Goal: Task Accomplishment & Management: Use online tool/utility

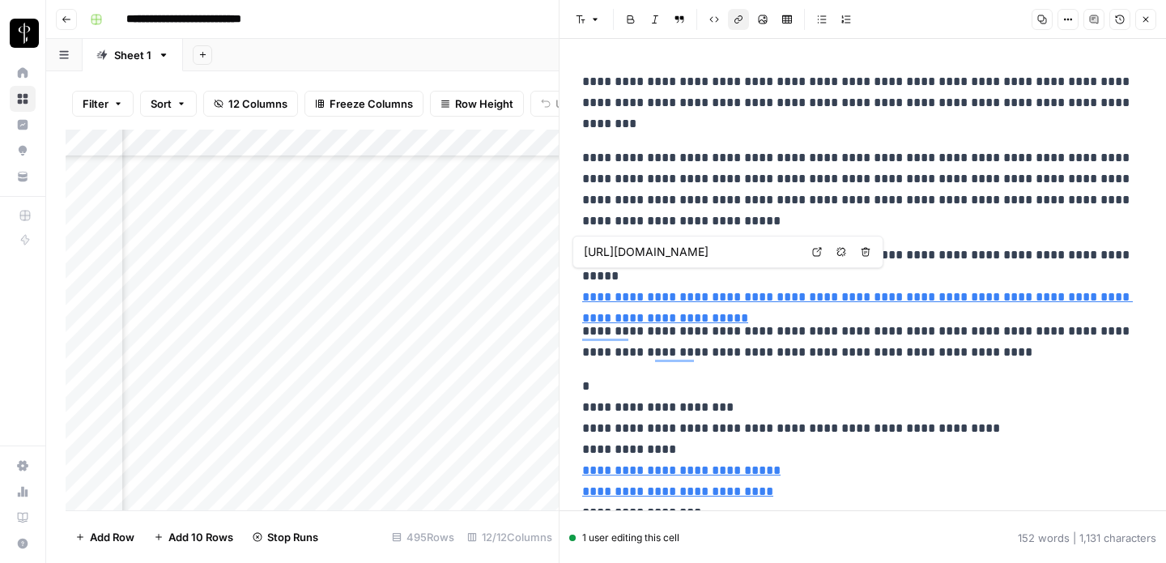
scroll to position [13300, 713]
click at [1148, 16] on icon "button" at bounding box center [1146, 20] width 10 height 10
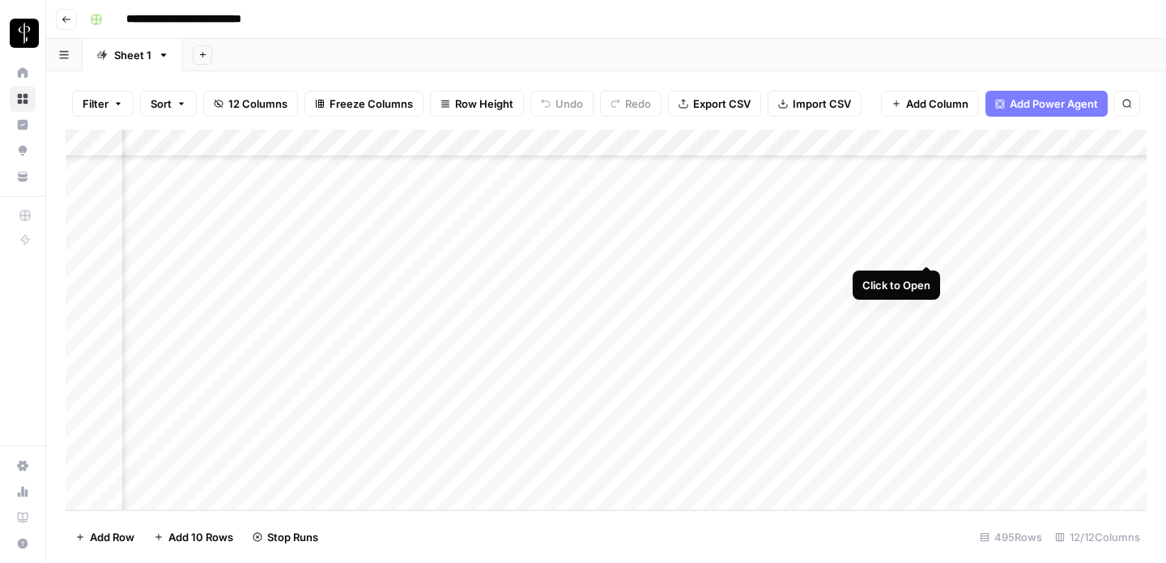
click at [927, 246] on div "Add Column" at bounding box center [606, 320] width 1081 height 381
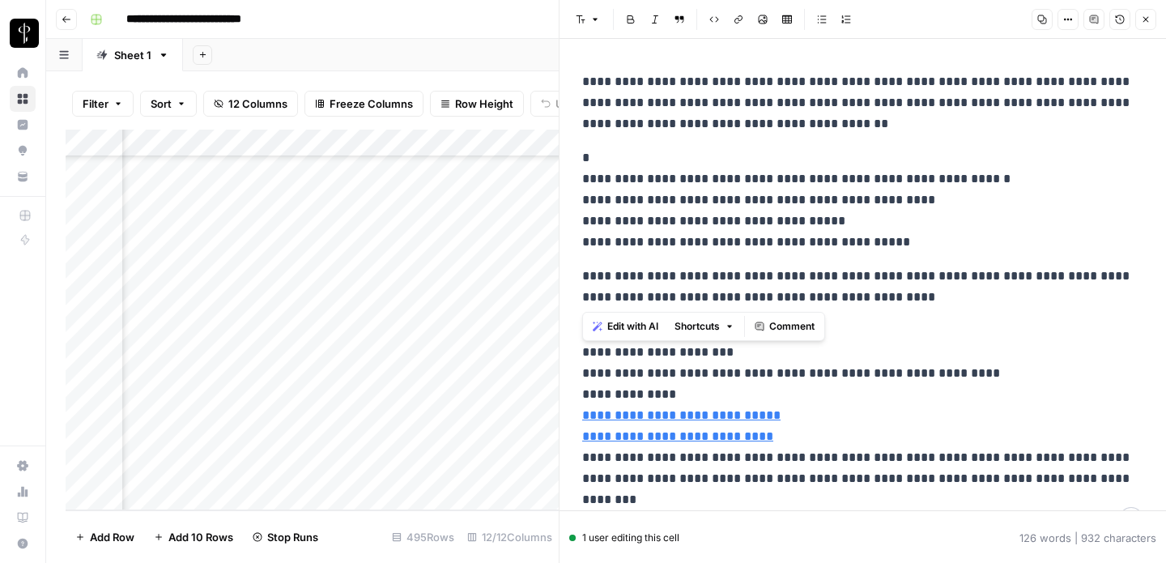
drag, startPoint x: 581, startPoint y: 81, endPoint x: 989, endPoint y: 300, distance: 462.2
click at [989, 300] on div "**********" at bounding box center [862, 301] width 581 height 473
click at [1146, 21] on icon "button" at bounding box center [1146, 20] width 10 height 10
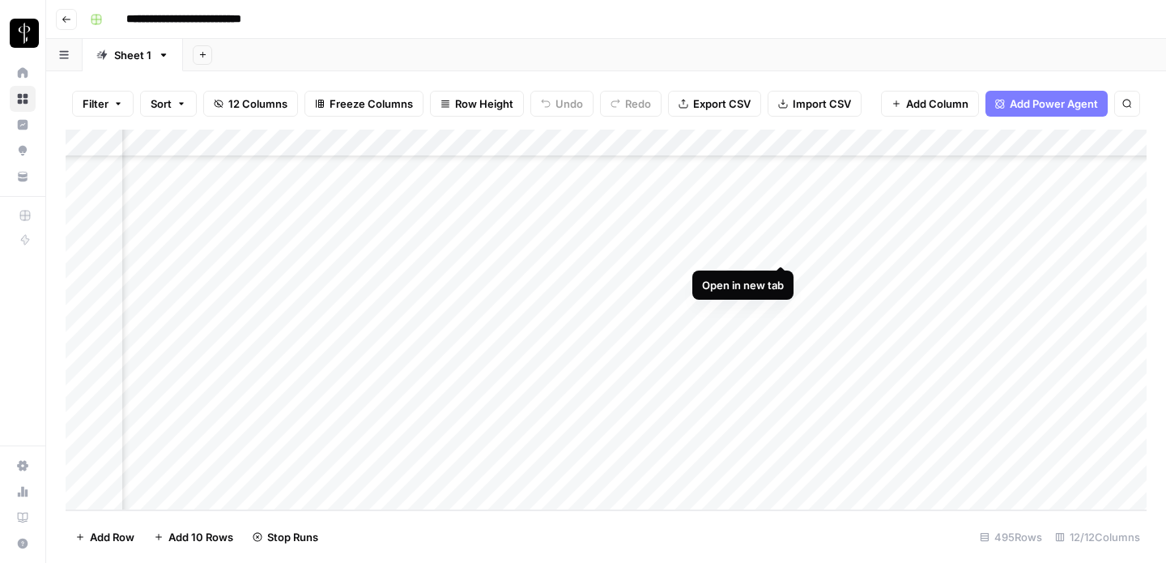
click at [781, 245] on div "Add Column" at bounding box center [606, 320] width 1081 height 381
